Goal: Information Seeking & Learning: Learn about a topic

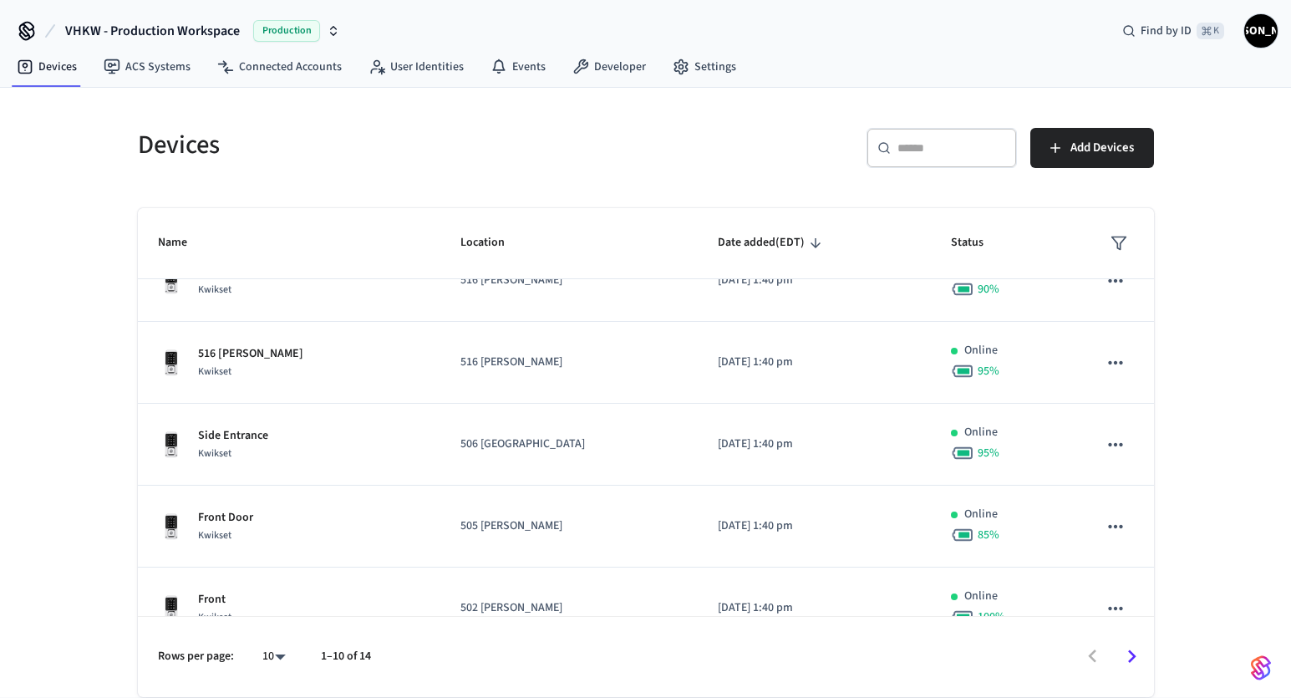
scroll to position [470, 0]
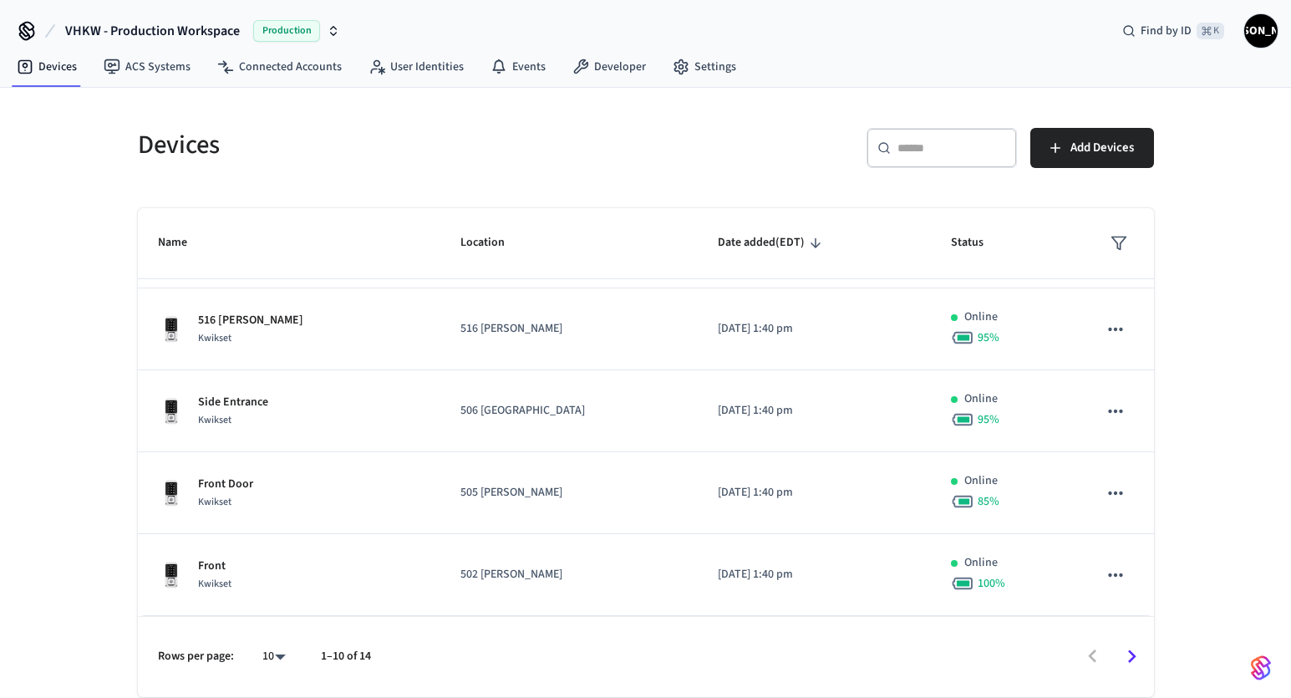
click at [1135, 658] on icon "Go to next page" at bounding box center [1132, 656] width 26 height 26
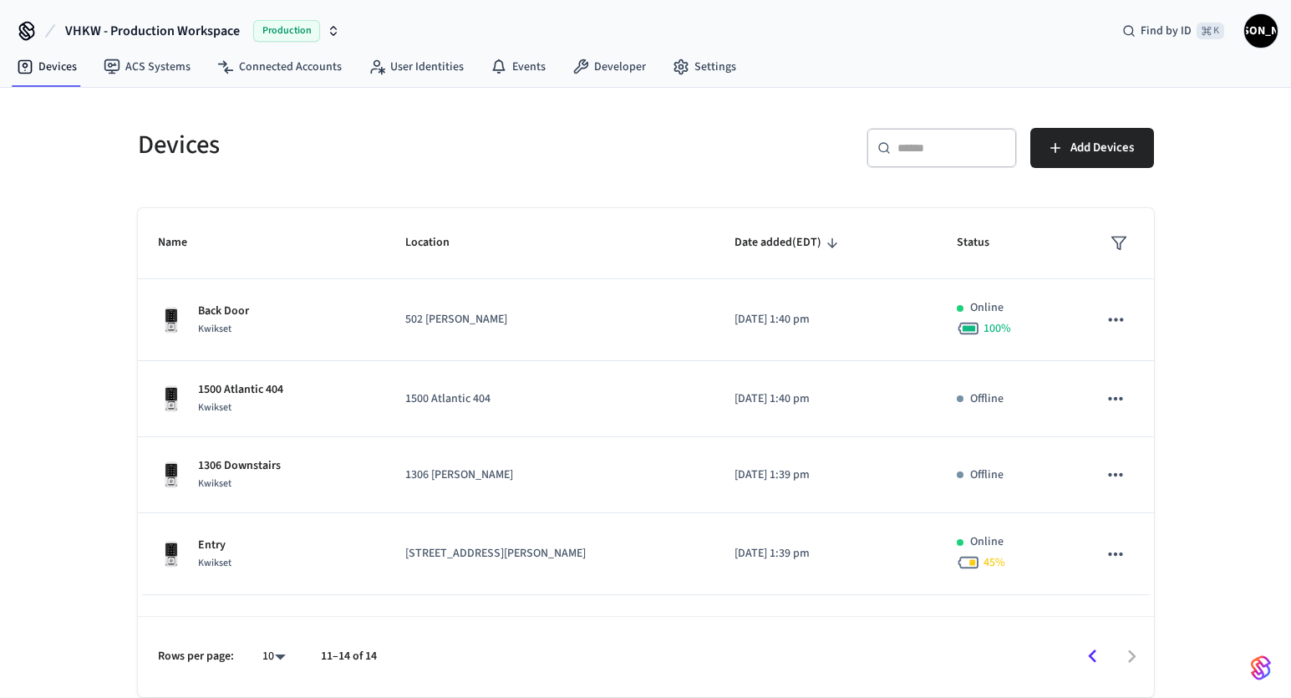
scroll to position [0, 0]
click at [1093, 661] on icon "Go to previous page" at bounding box center [1093, 656] width 26 height 26
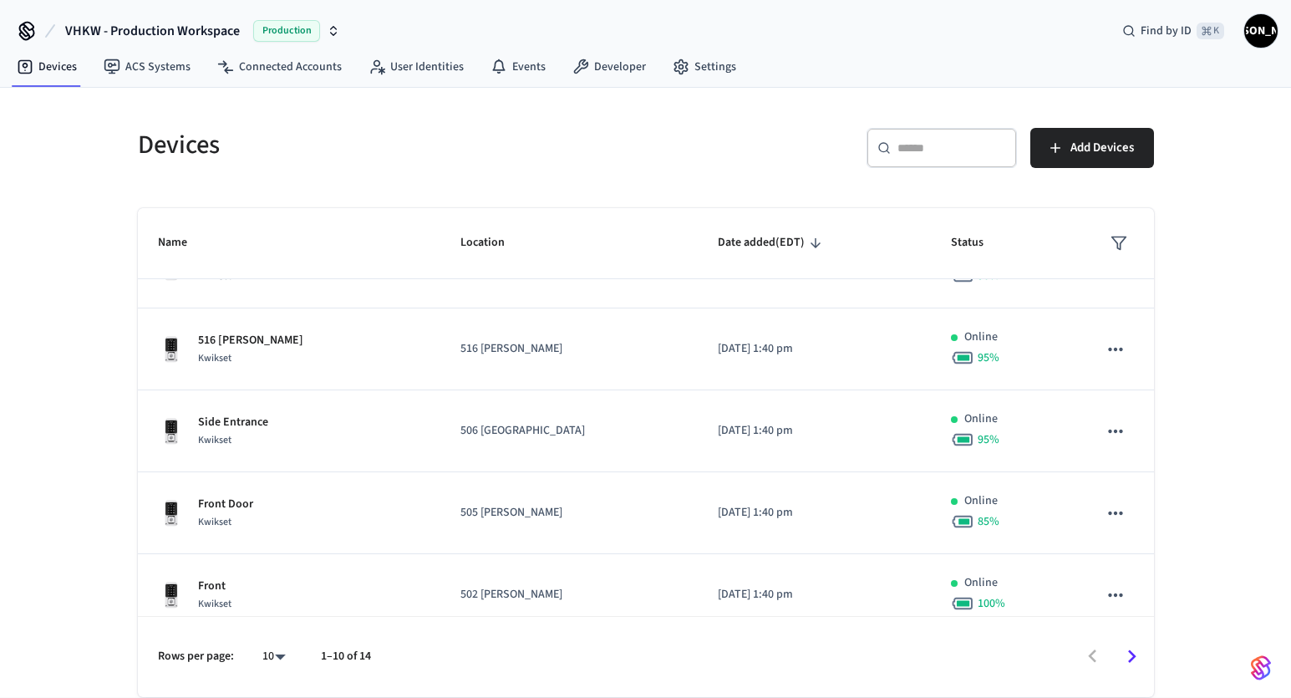
scroll to position [470, 0]
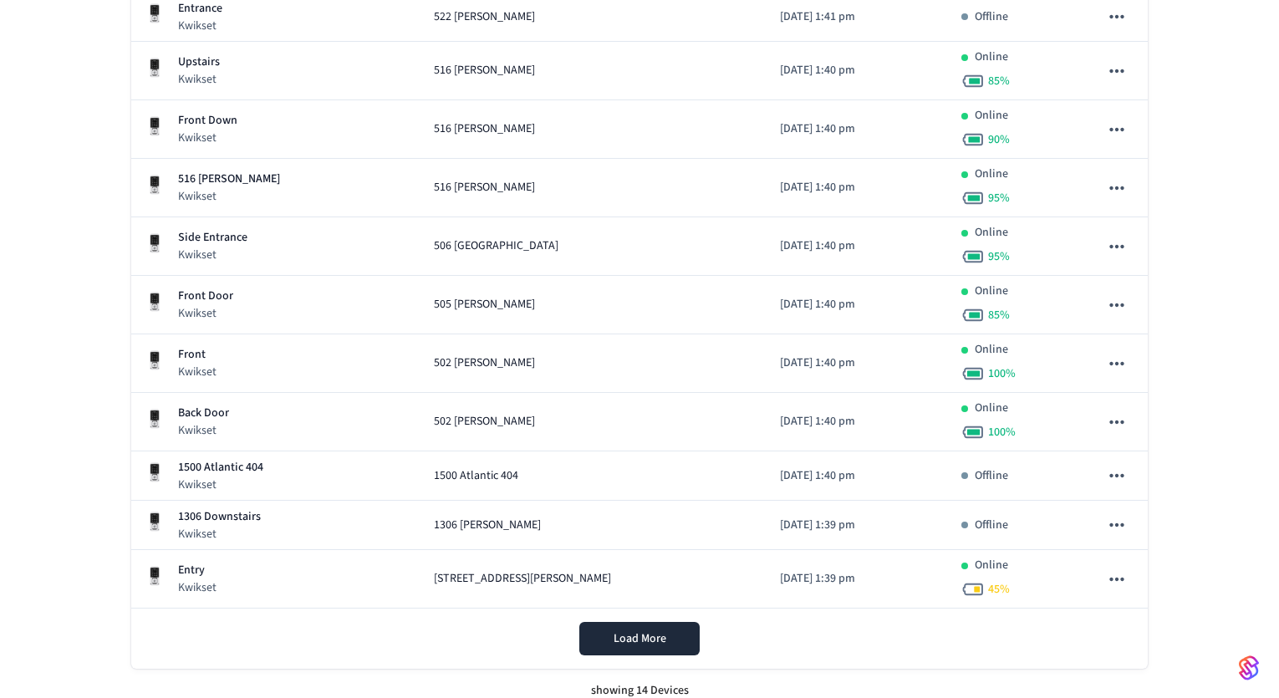
scroll to position [484, 0]
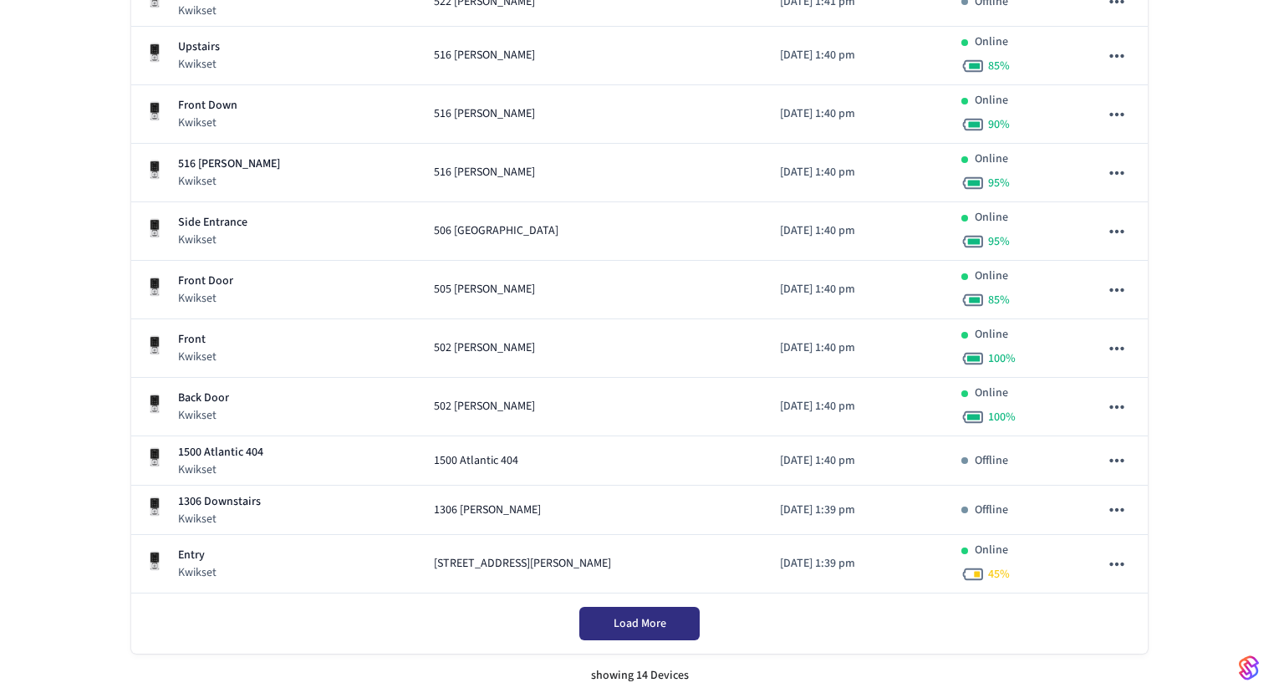
click at [688, 621] on button "Load More" at bounding box center [639, 623] width 120 height 33
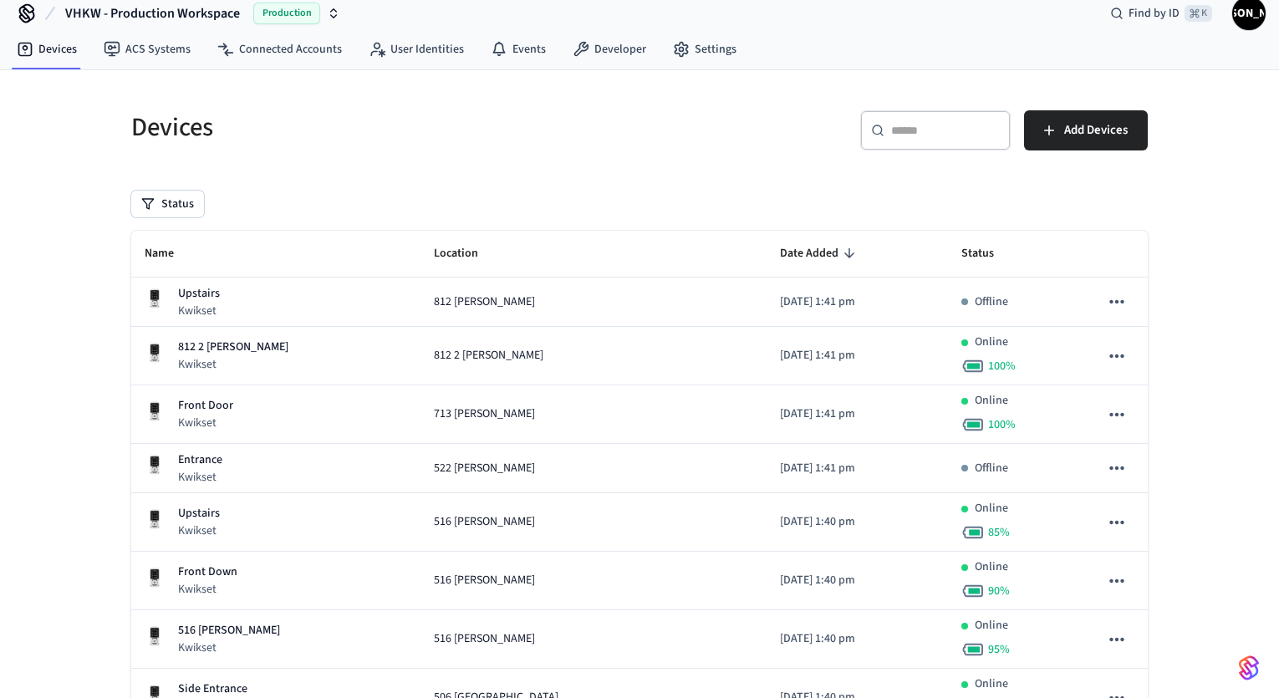
scroll to position [0, 0]
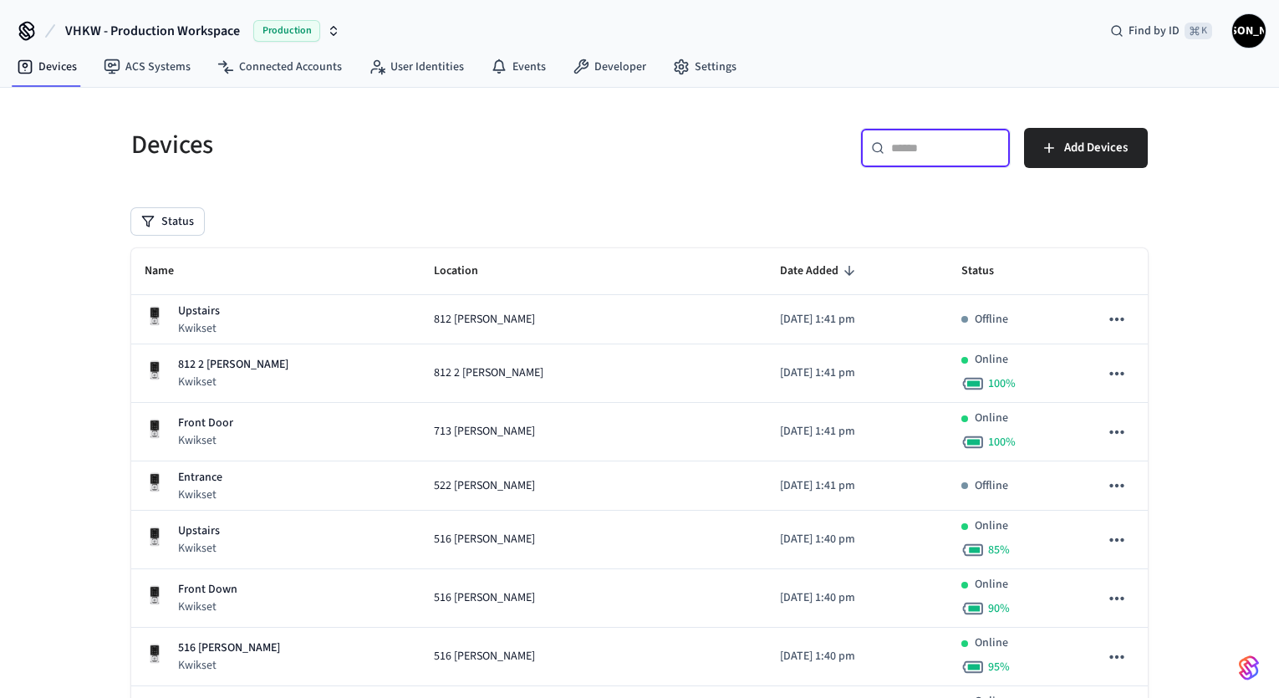
click at [925, 153] on input "text" at bounding box center [945, 148] width 109 height 17
paste input "**********"
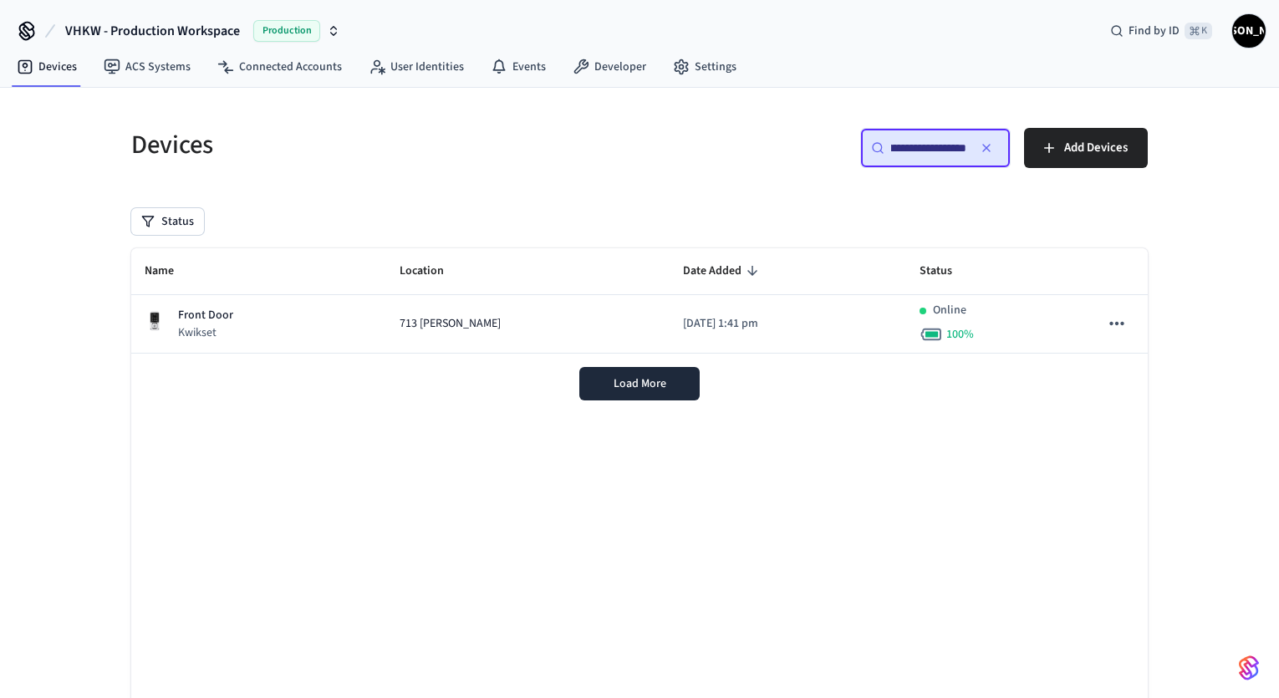
type input "**********"
click at [512, 172] on div "Devices" at bounding box center [370, 145] width 518 height 74
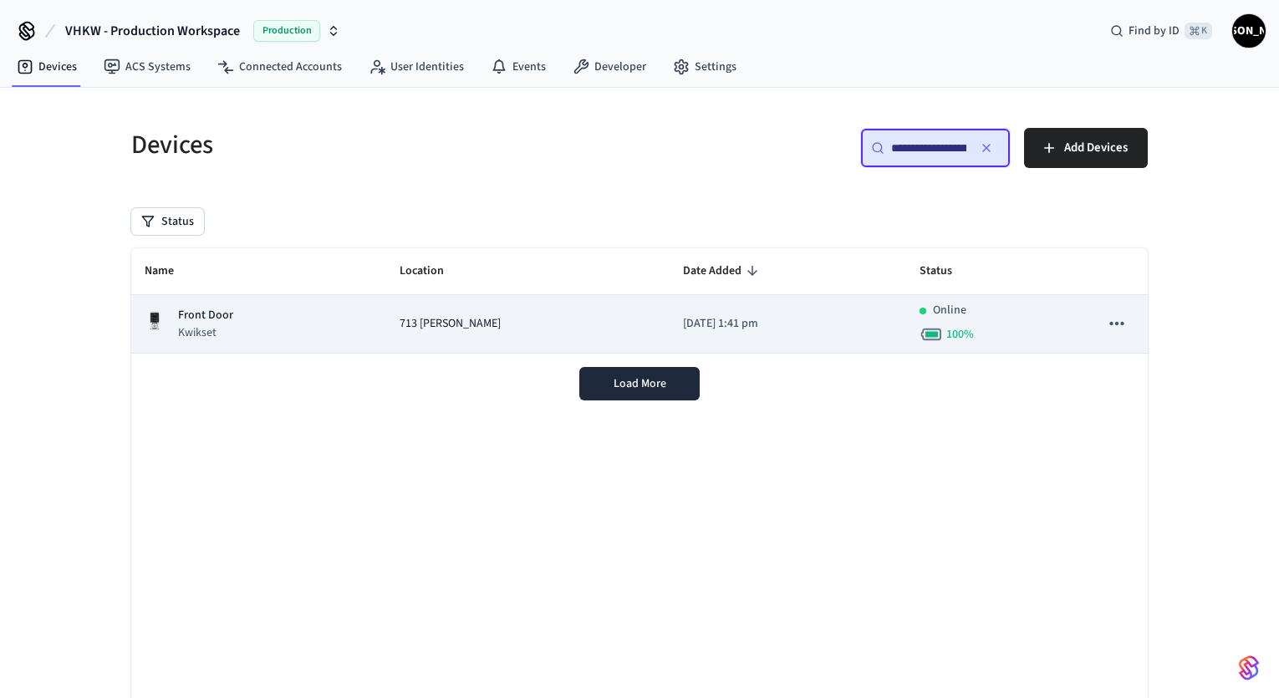
click at [413, 328] on span "713 Emma" at bounding box center [449, 324] width 101 height 18
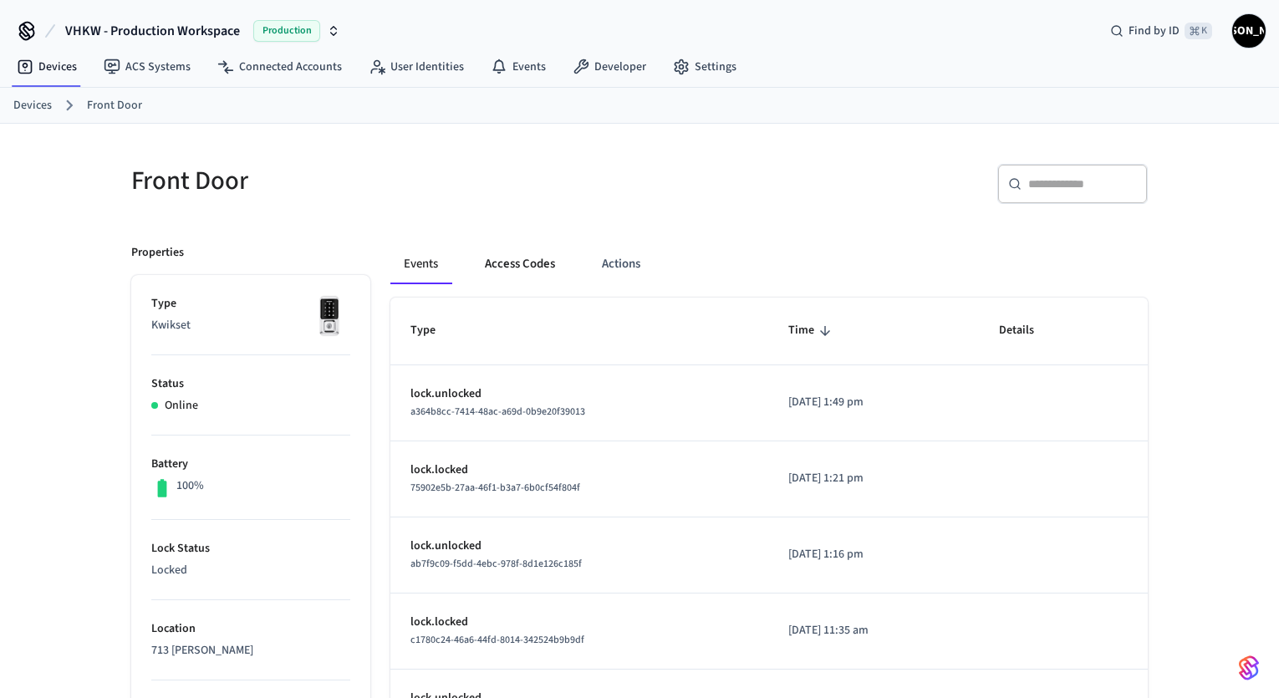
click at [541, 258] on button "Access Codes" at bounding box center [519, 264] width 97 height 40
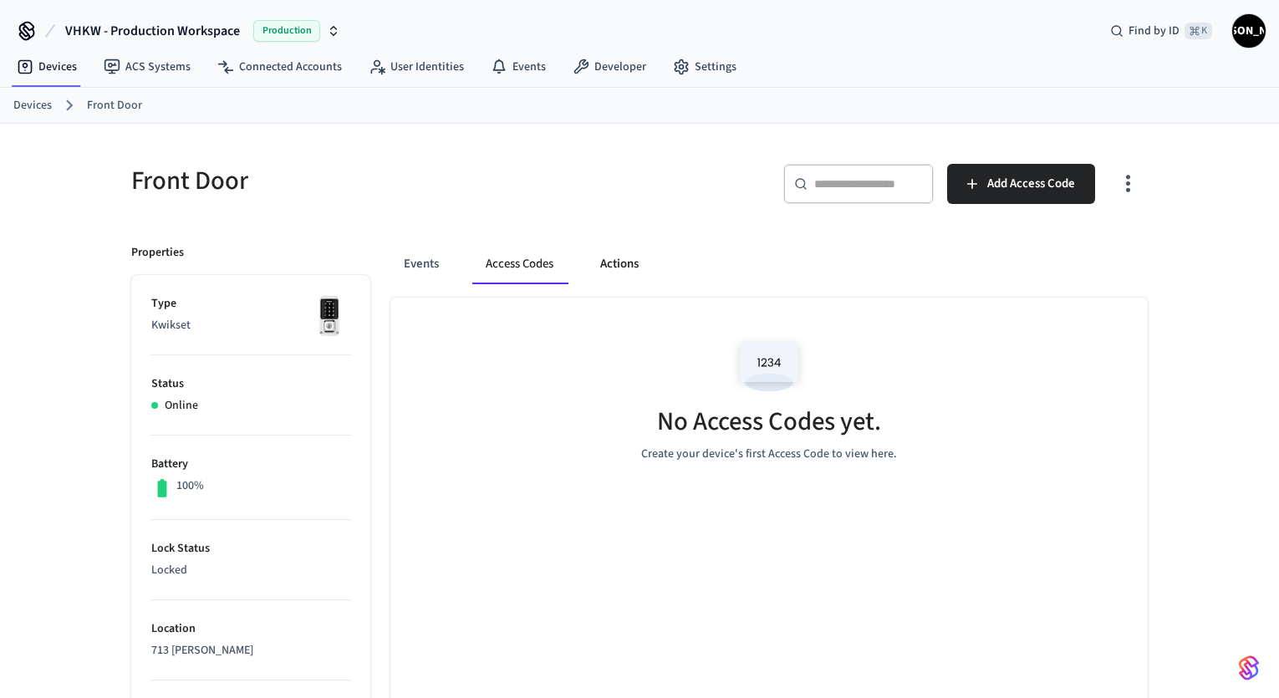
click at [645, 262] on button "Actions" at bounding box center [619, 264] width 65 height 40
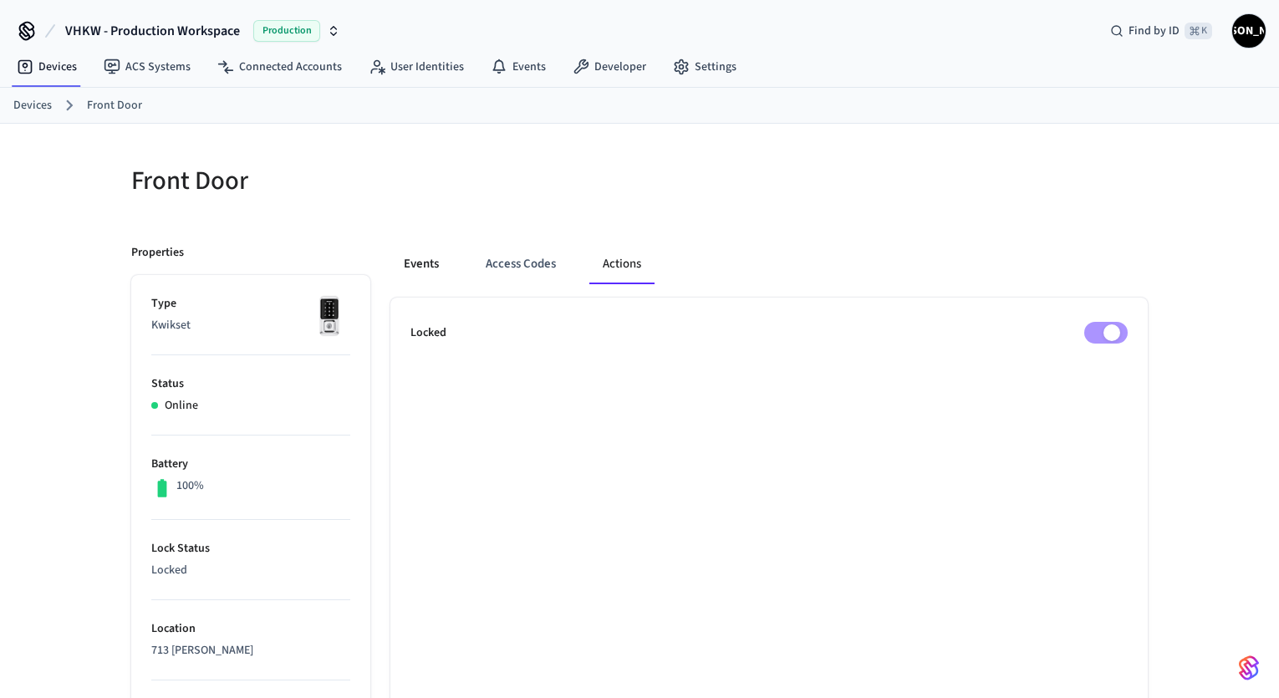
click at [434, 270] on button "Events" at bounding box center [421, 264] width 62 height 40
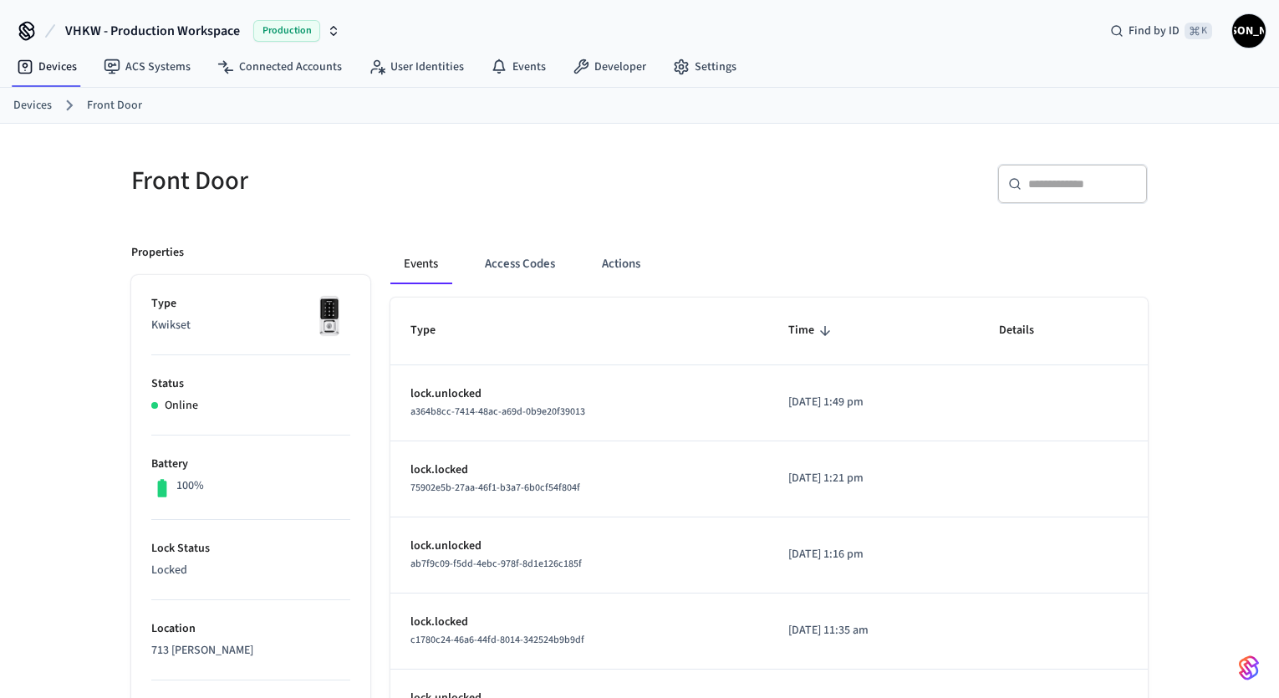
click at [30, 111] on link "Devices" at bounding box center [32, 106] width 38 height 18
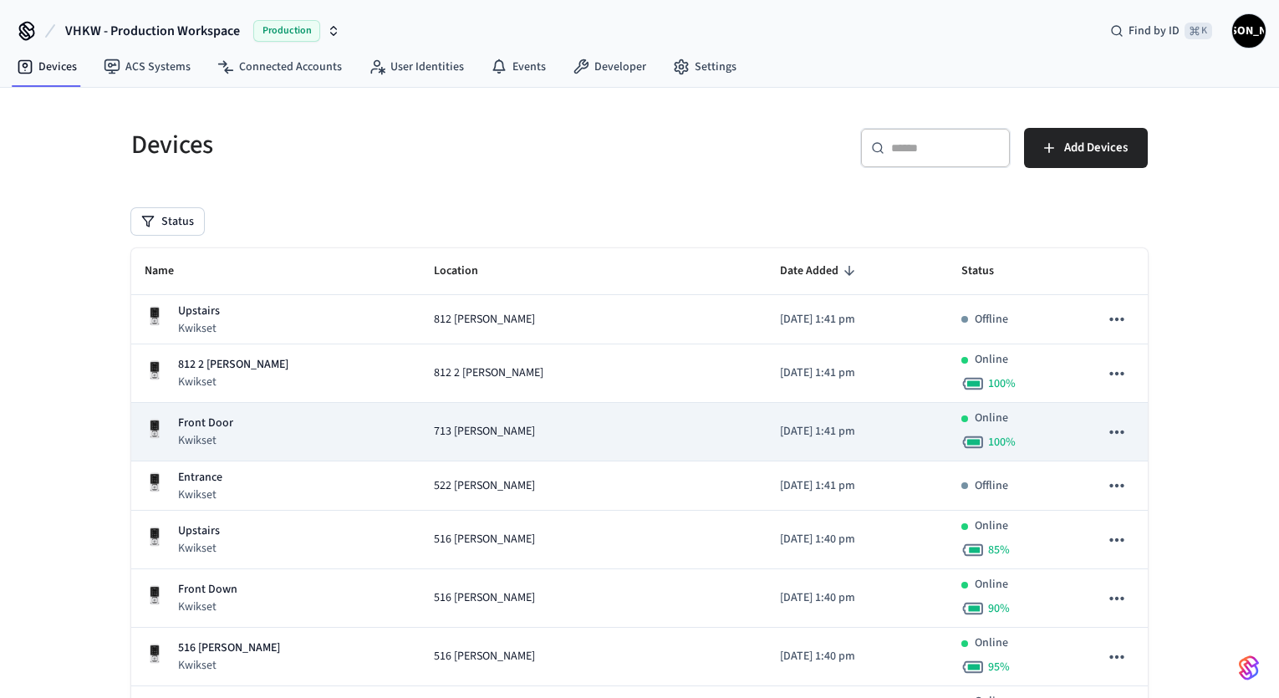
click at [1116, 436] on icon "sticky table" at bounding box center [1117, 432] width 22 height 22
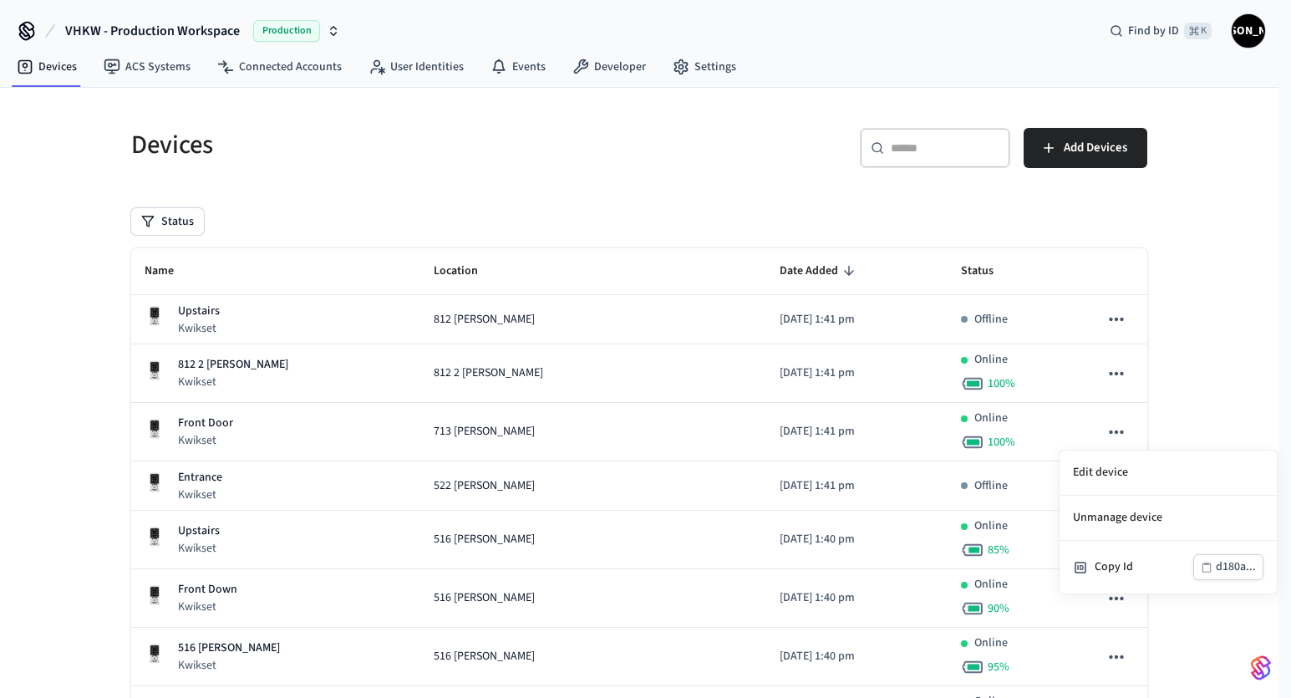
click at [468, 436] on div at bounding box center [645, 349] width 1291 height 698
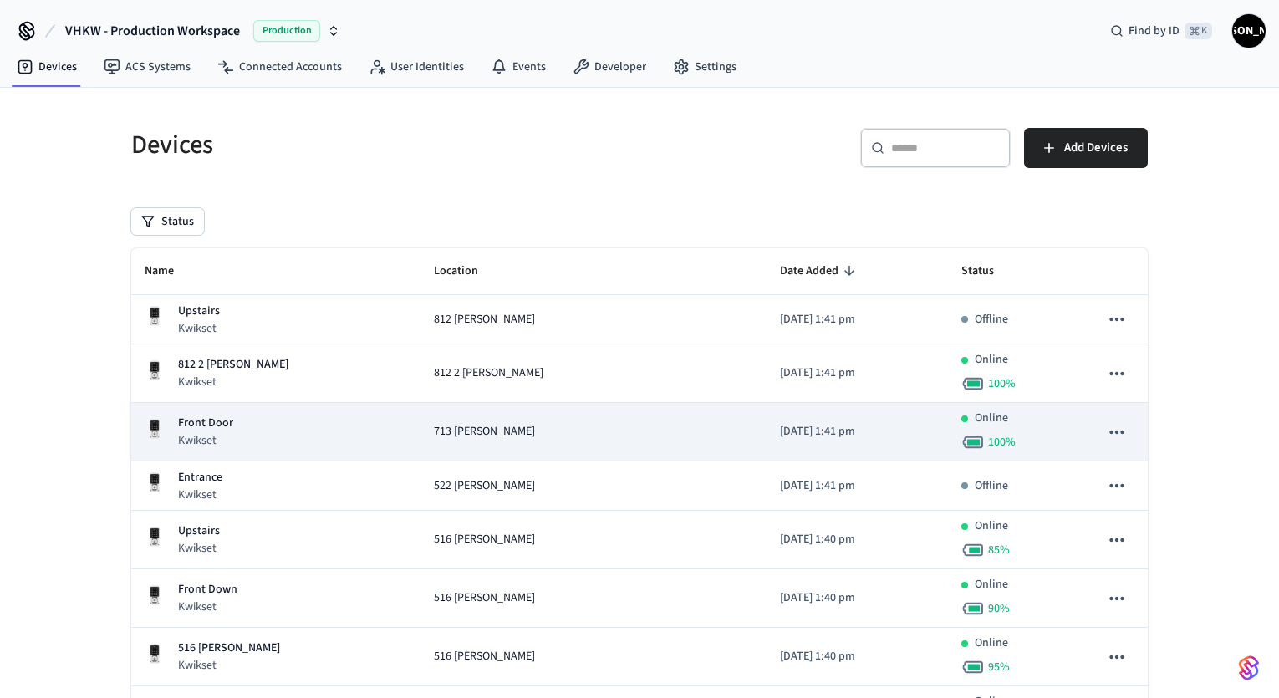
click at [465, 433] on span "713 Emma" at bounding box center [484, 432] width 101 height 18
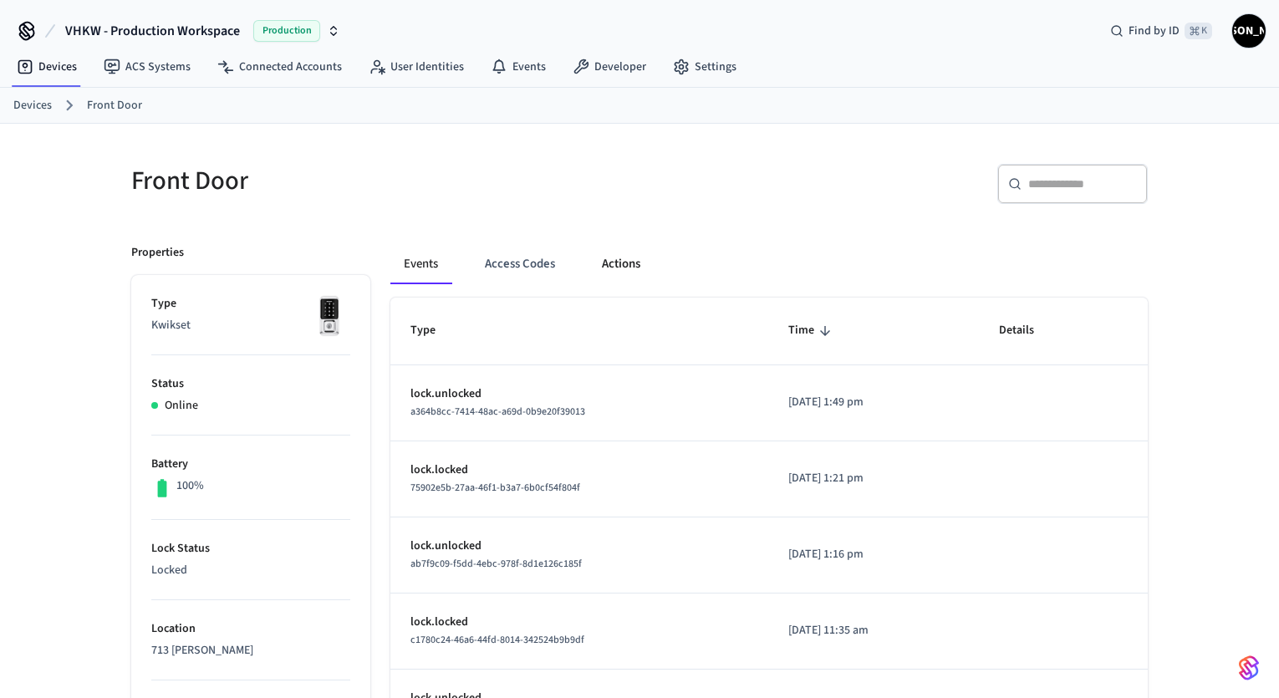
click at [621, 260] on button "Actions" at bounding box center [620, 264] width 65 height 40
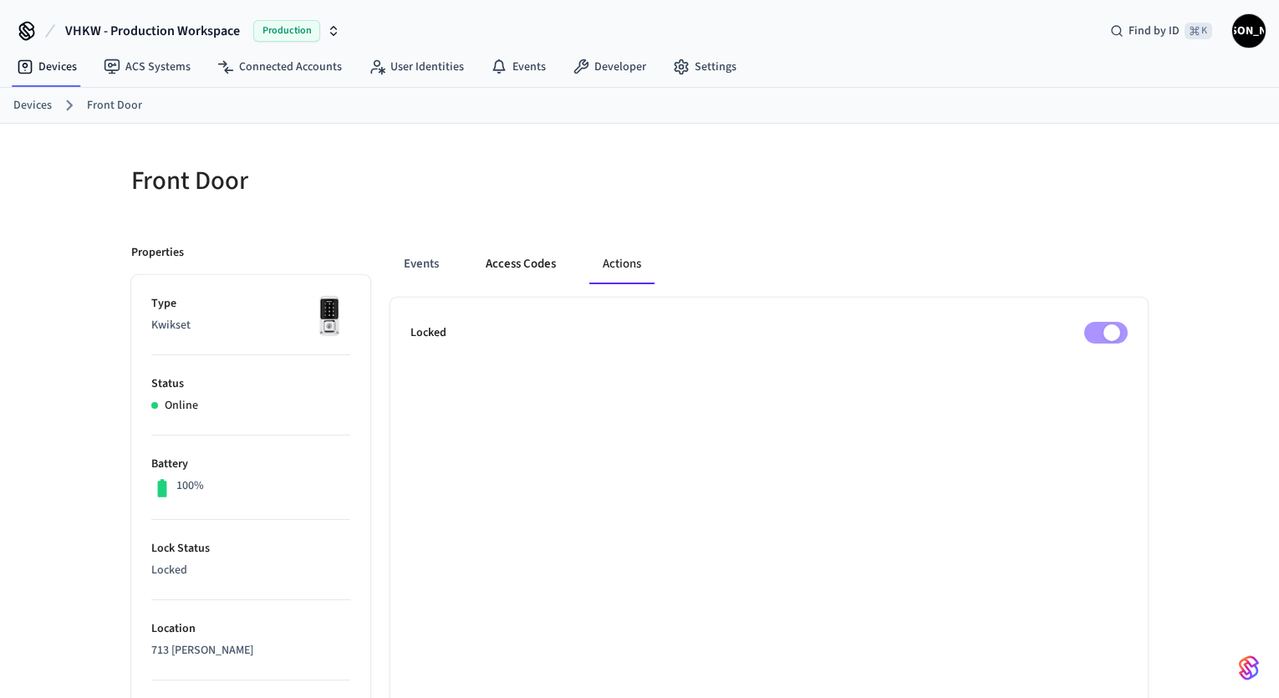
click at [500, 273] on button "Access Codes" at bounding box center [520, 264] width 97 height 40
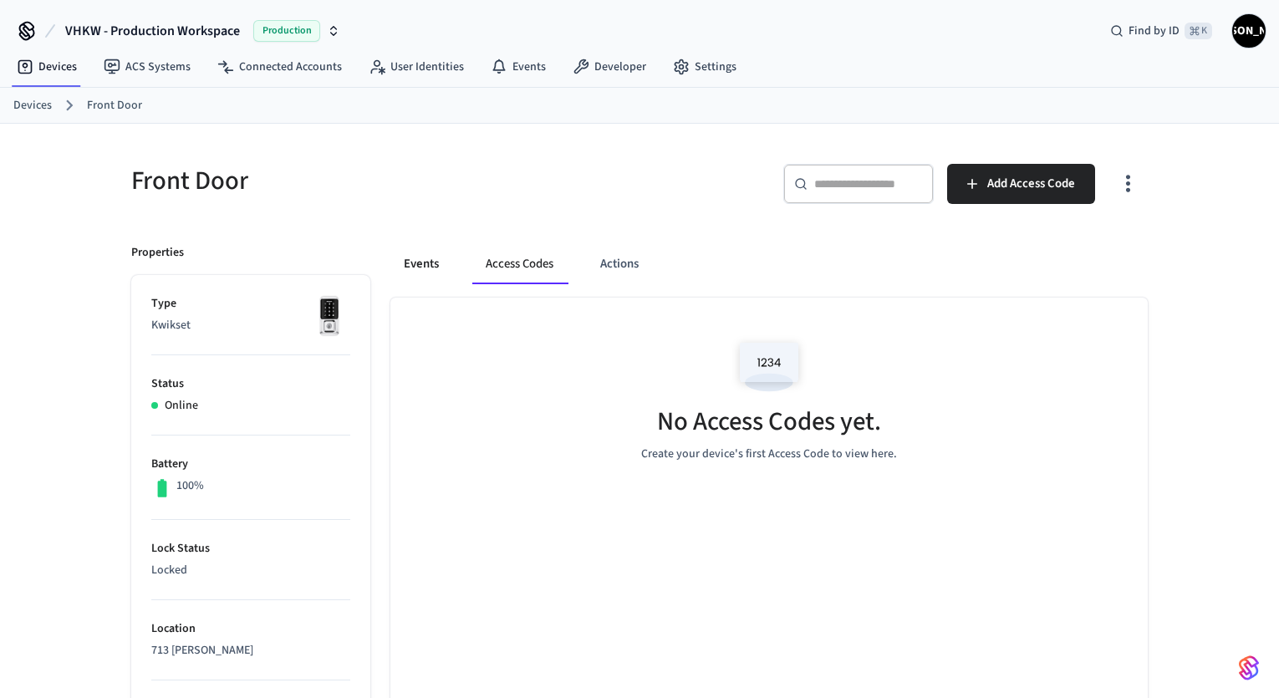
click at [423, 266] on button "Events" at bounding box center [421, 264] width 62 height 40
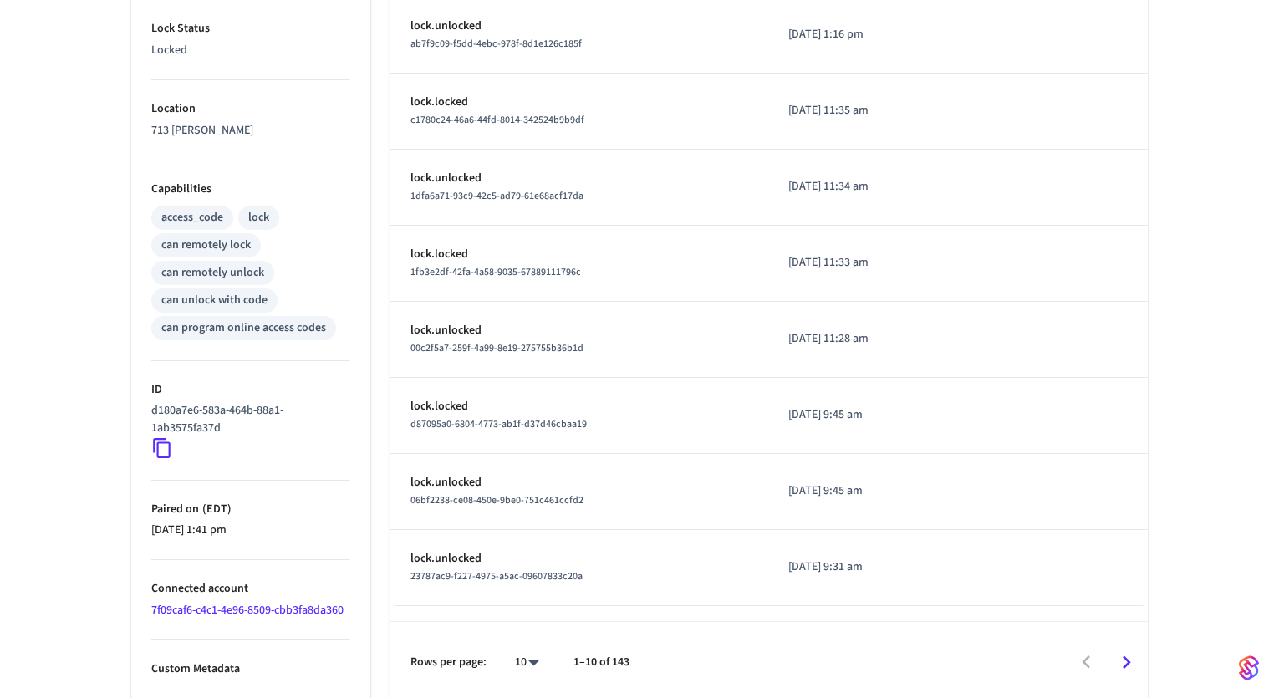
scroll to position [524, 0]
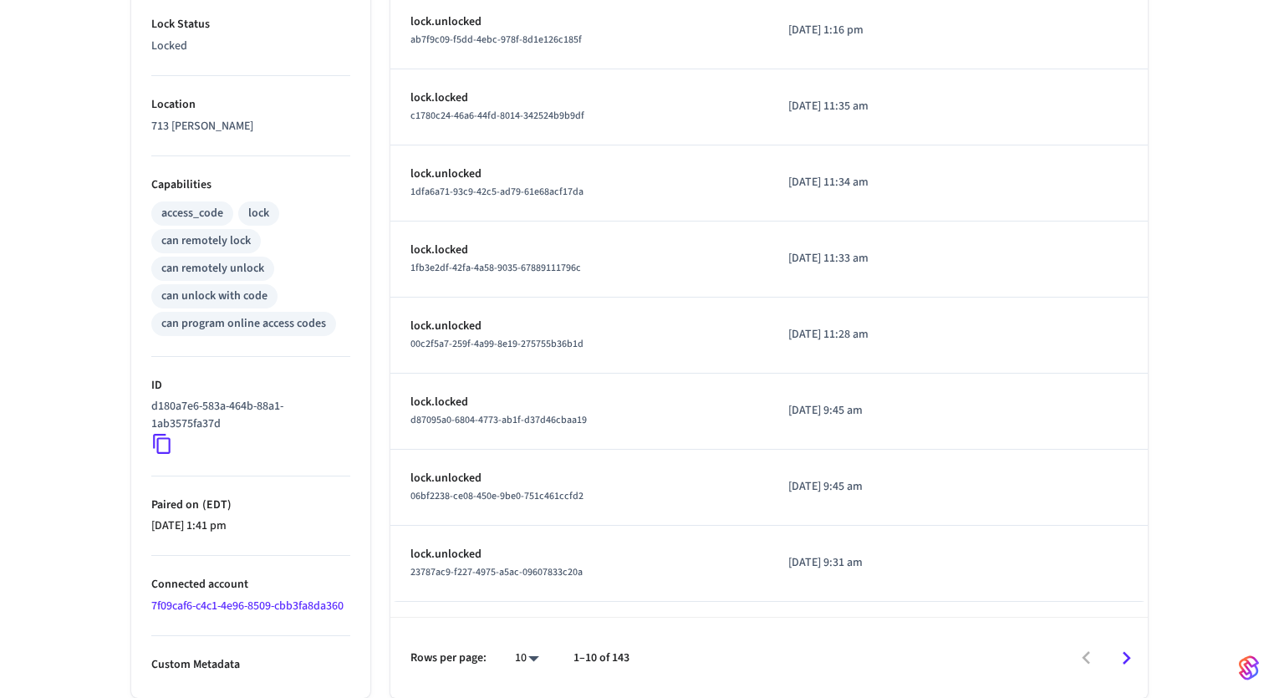
click at [224, 667] on p "Custom Metadata" at bounding box center [250, 665] width 199 height 18
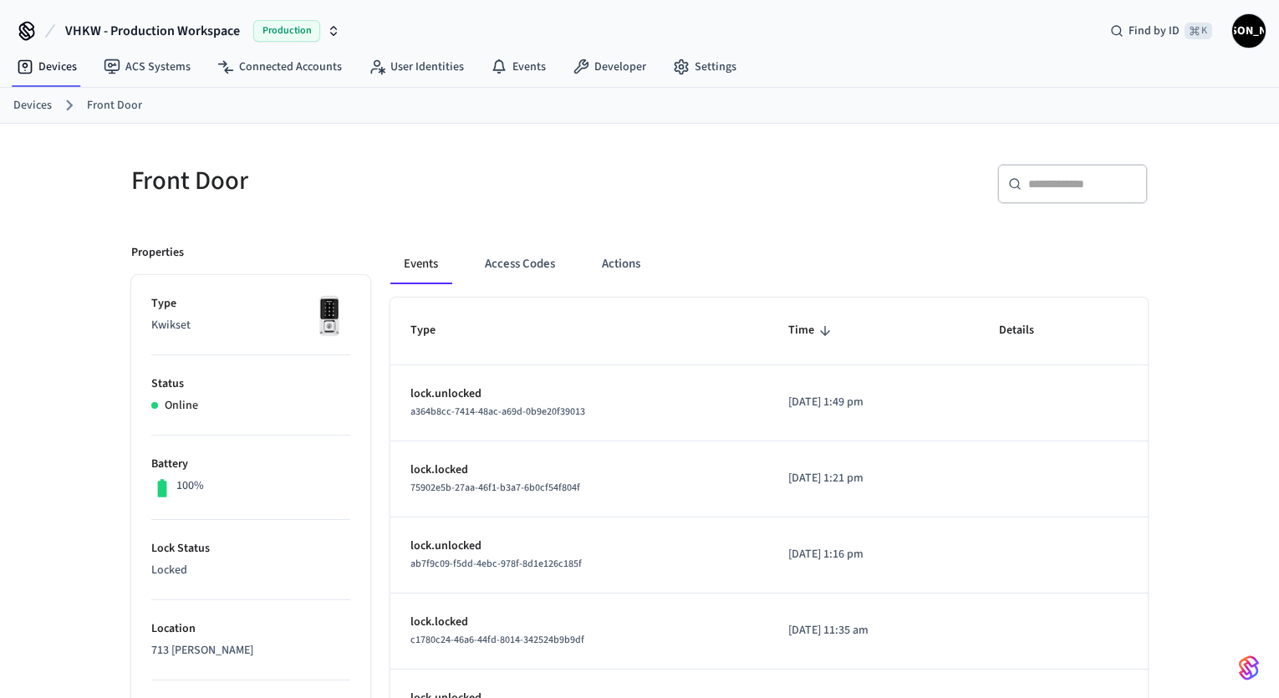
scroll to position [0, 0]
click at [106, 109] on link "Front Door" at bounding box center [114, 106] width 55 height 18
click at [46, 104] on link "Devices" at bounding box center [32, 106] width 38 height 18
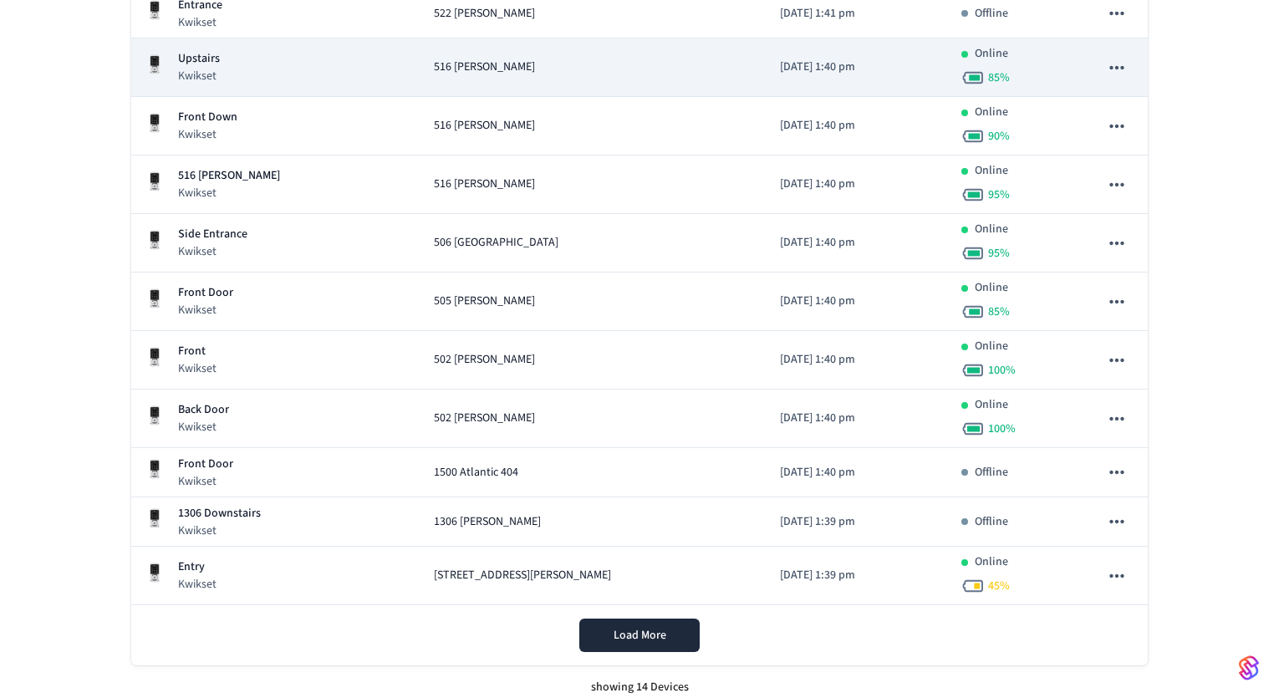
scroll to position [484, 0]
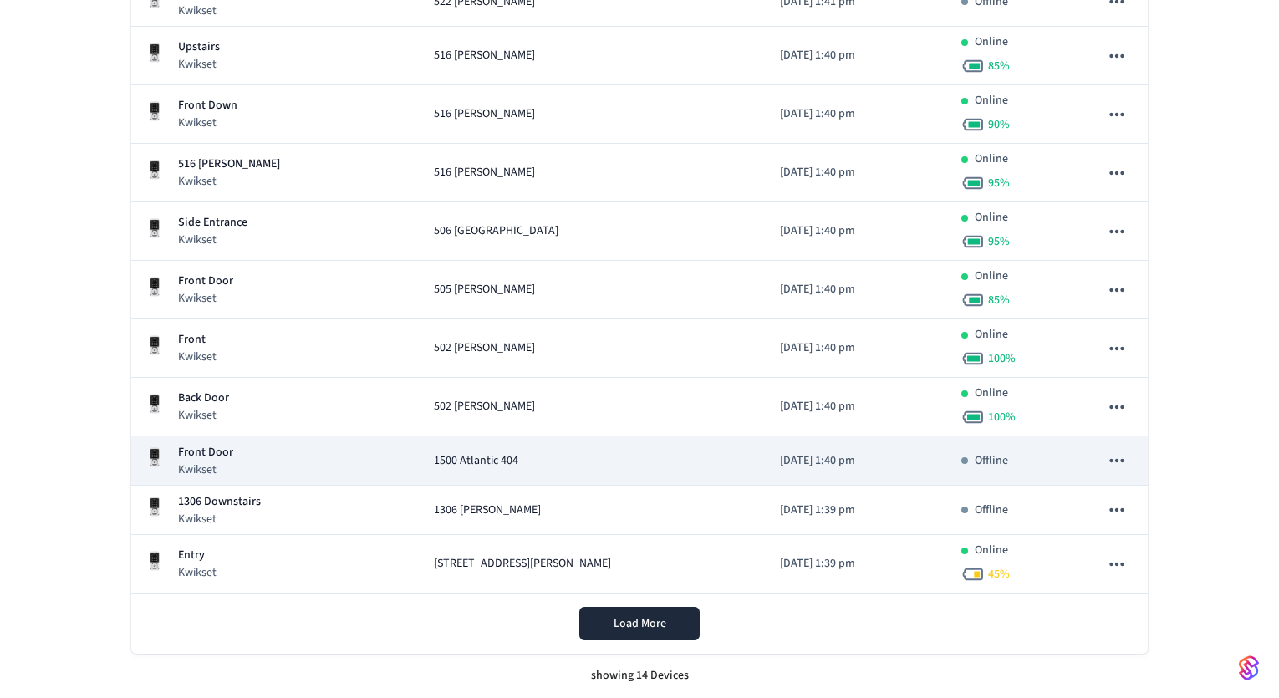
click at [225, 449] on p "Front Door" at bounding box center [205, 453] width 55 height 18
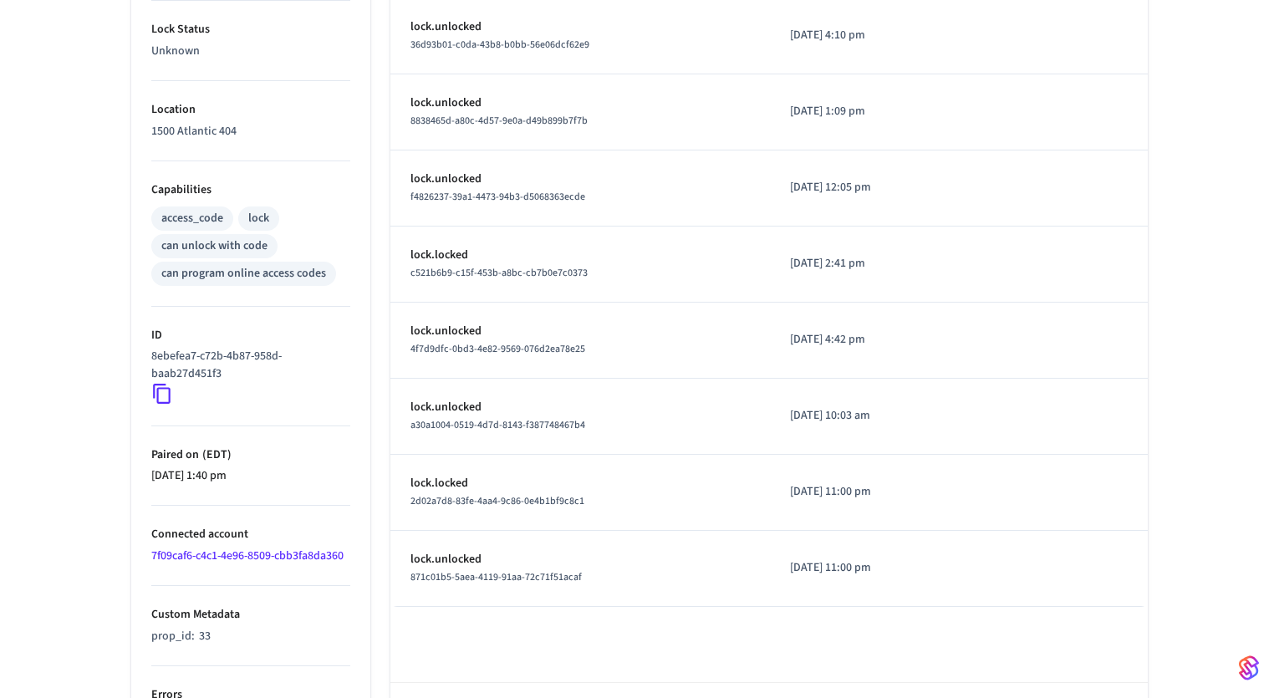
scroll to position [584, 0]
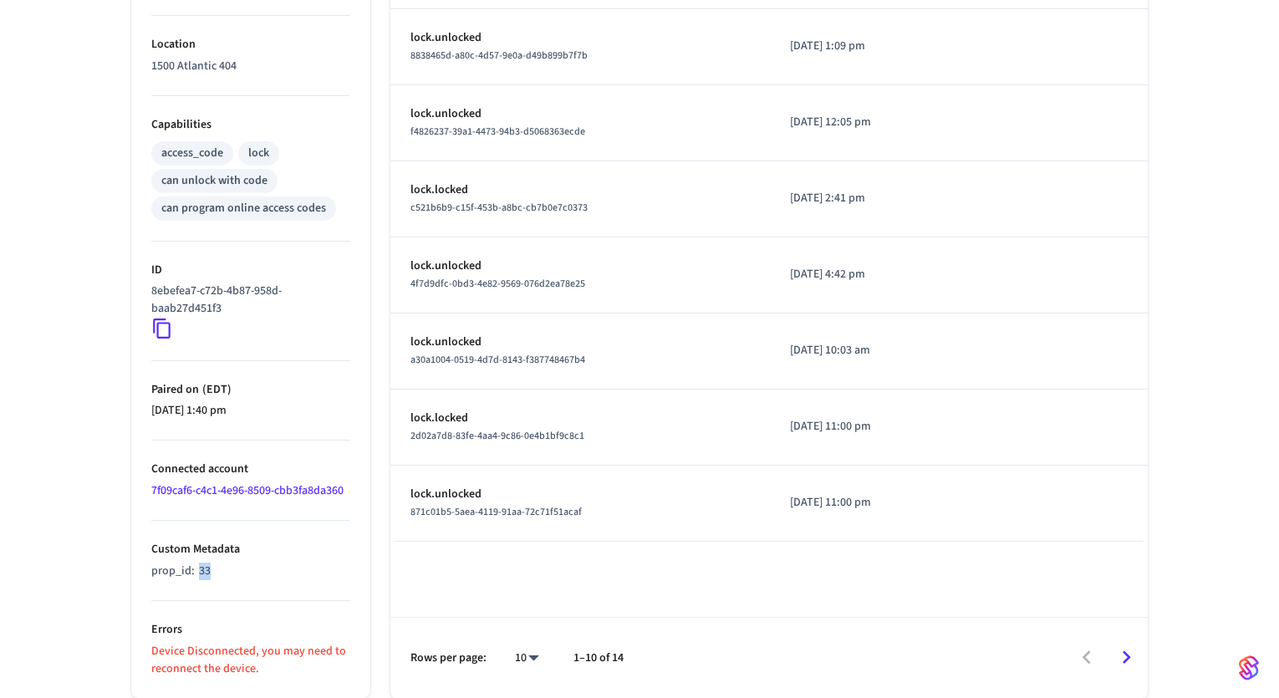
drag, startPoint x: 208, startPoint y: 572, endPoint x: 197, endPoint y: 572, distance: 10.9
click at [199, 572] on span "33" at bounding box center [205, 570] width 12 height 17
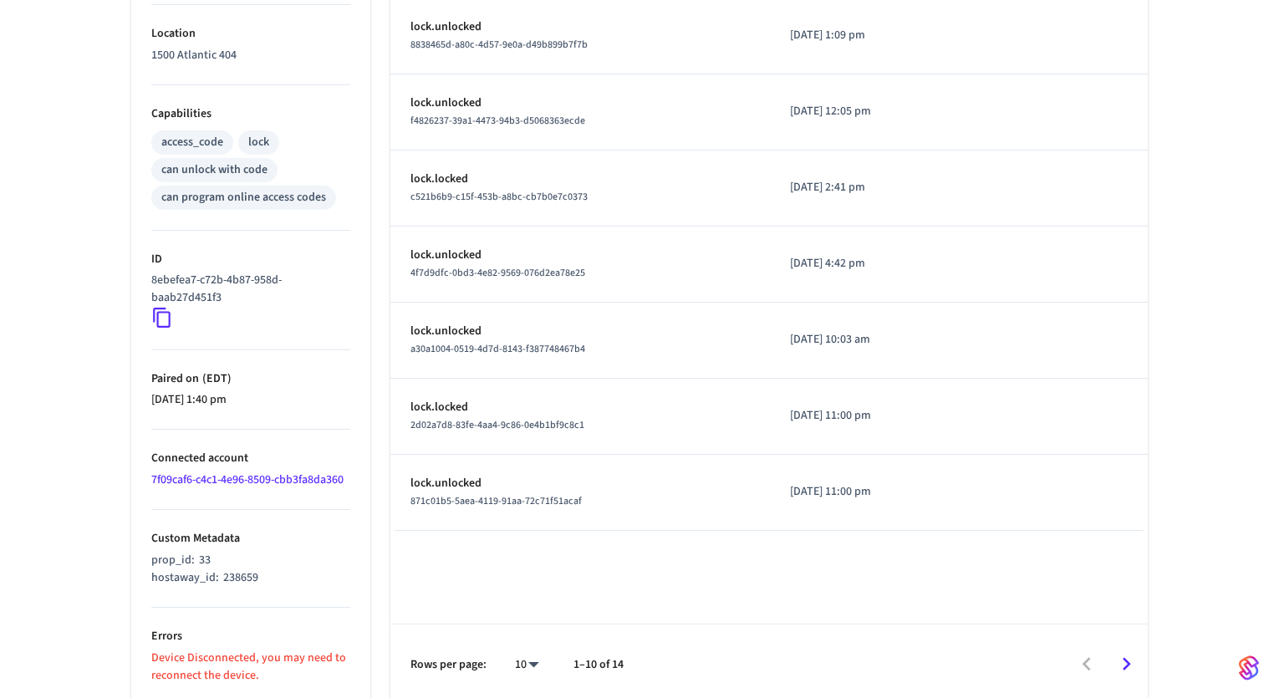
scroll to position [602, 0]
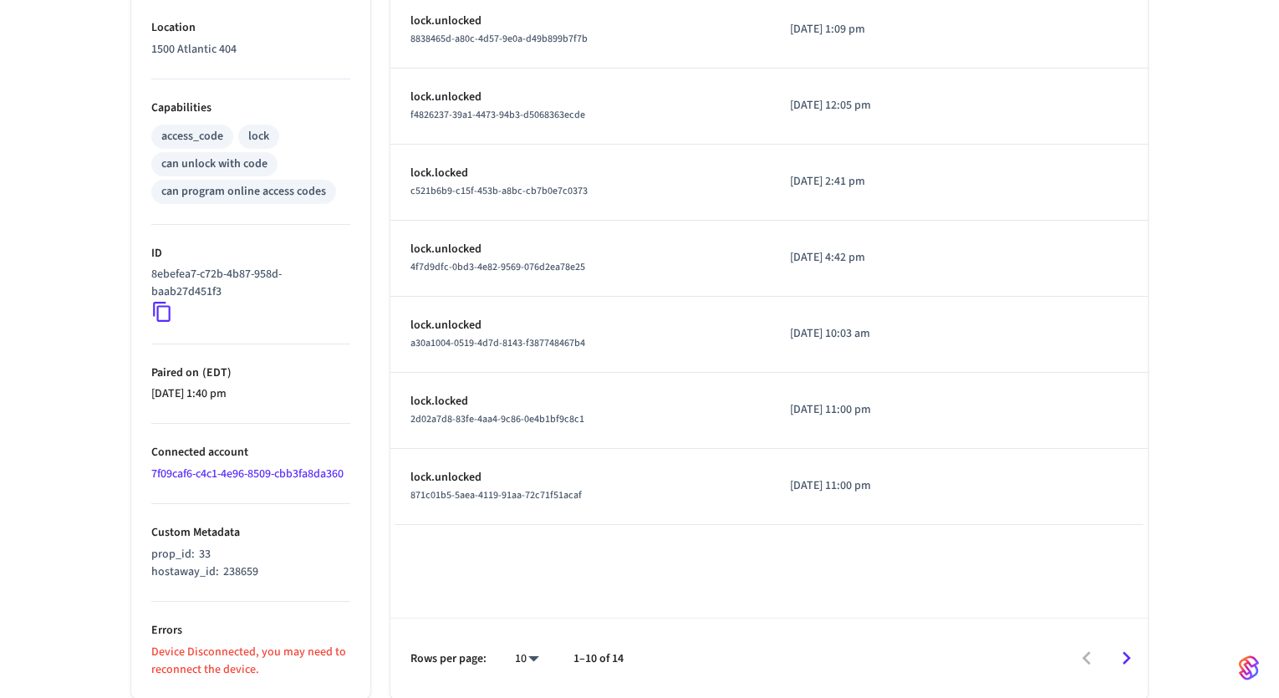
scroll to position [602, 0]
